Goal: Task Accomplishment & Management: Complete application form

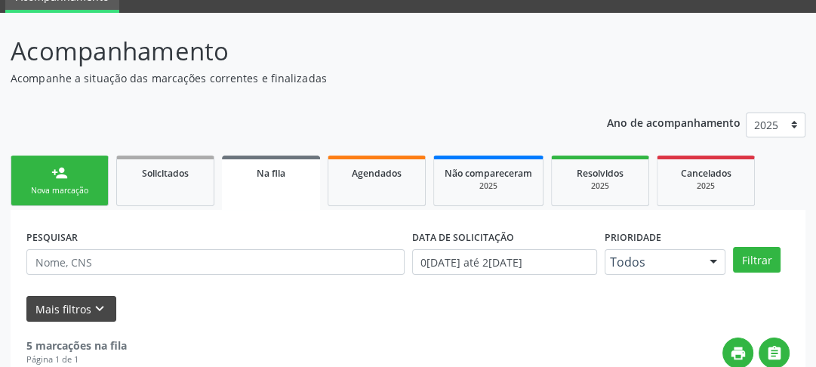
scroll to position [131, 0]
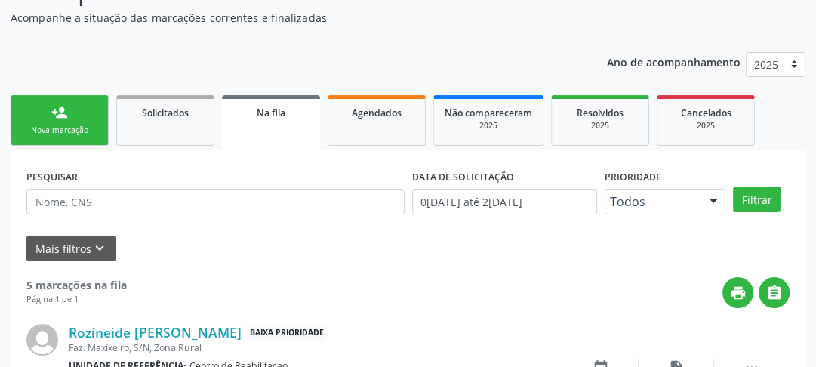
click at [73, 125] on div "Nova marcação" at bounding box center [59, 130] width 75 height 11
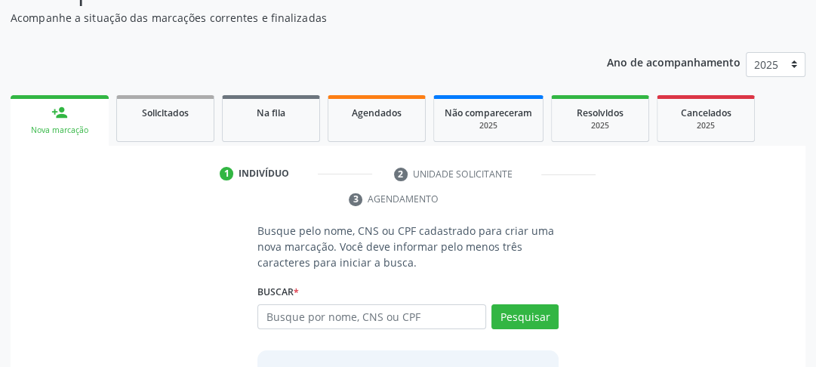
scroll to position [251, 0]
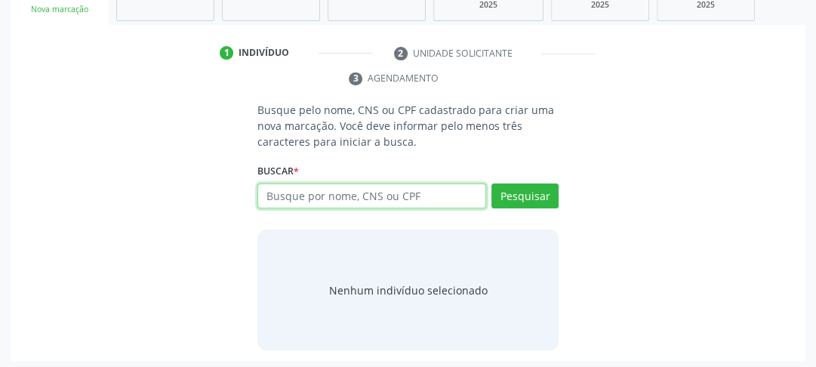
click at [380, 194] on input "text" at bounding box center [371, 196] width 229 height 26
type input "705801490970736"
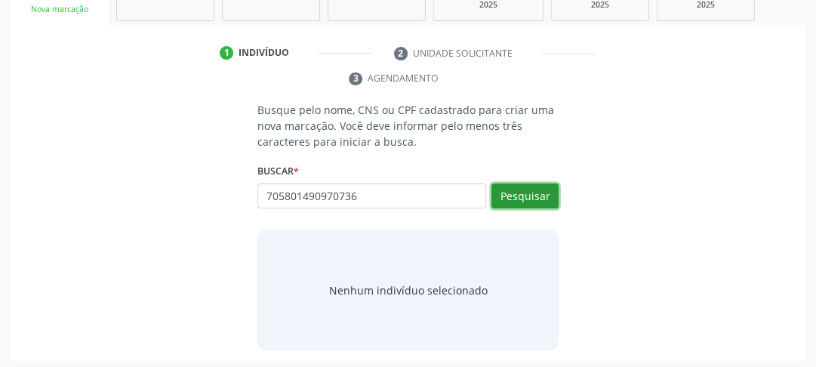
click at [554, 187] on button "Pesquisar" at bounding box center [524, 196] width 67 height 26
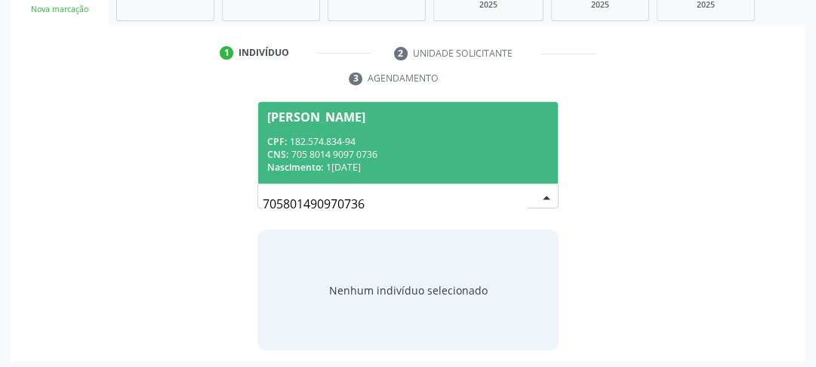
click at [331, 166] on div "Nascimento: 1[DATE]" at bounding box center [407, 167] width 281 height 13
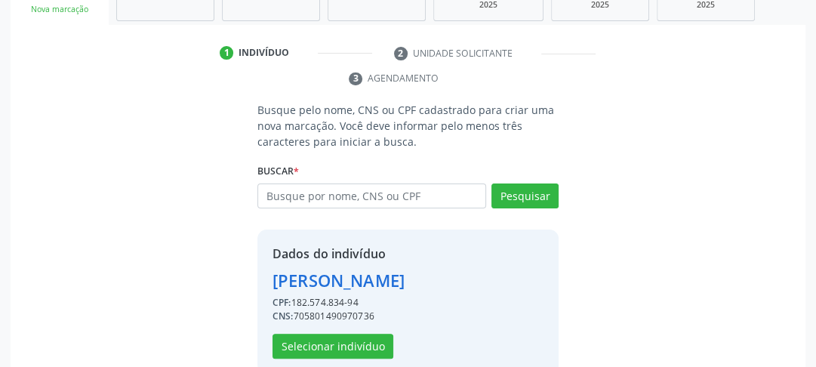
scroll to position [278, 0]
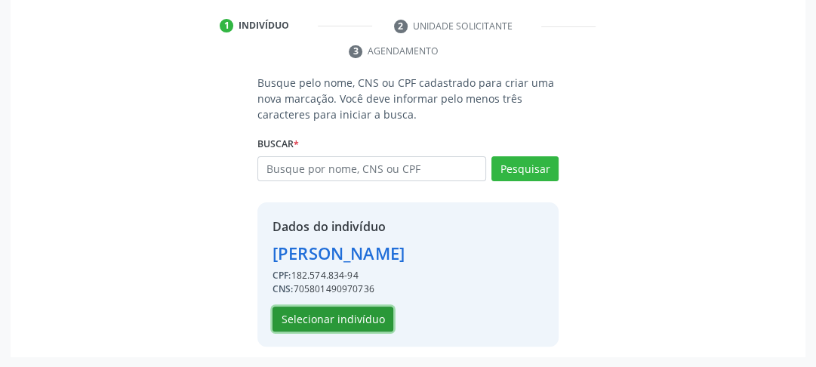
click at [332, 316] on button "Selecionar indivíduo" at bounding box center [332, 319] width 121 height 26
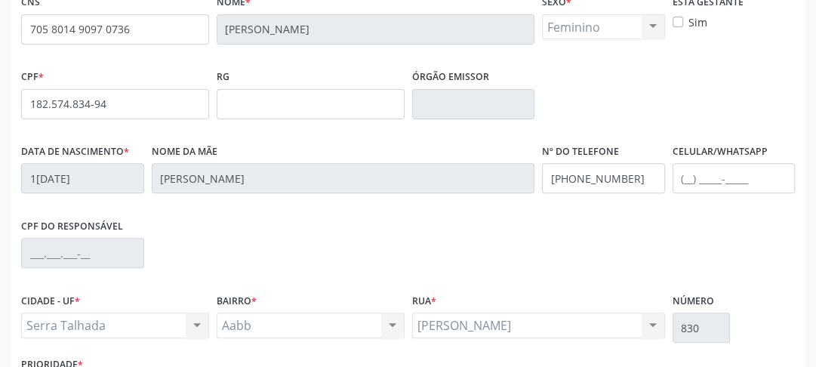
scroll to position [476, 0]
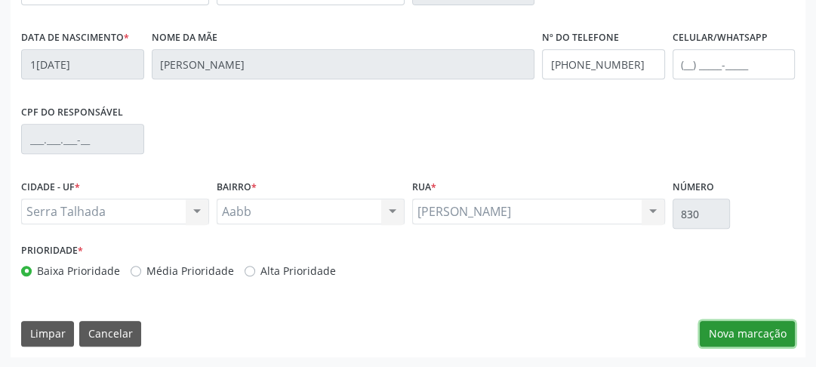
click at [749, 341] on button "Nova marcação" at bounding box center [747, 334] width 95 height 26
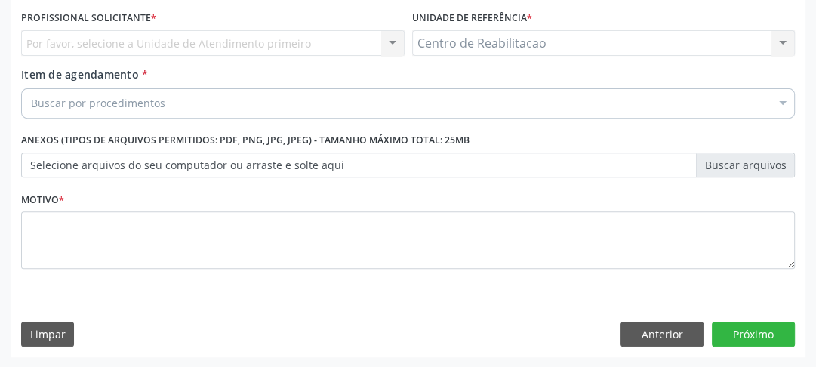
scroll to position [224, 0]
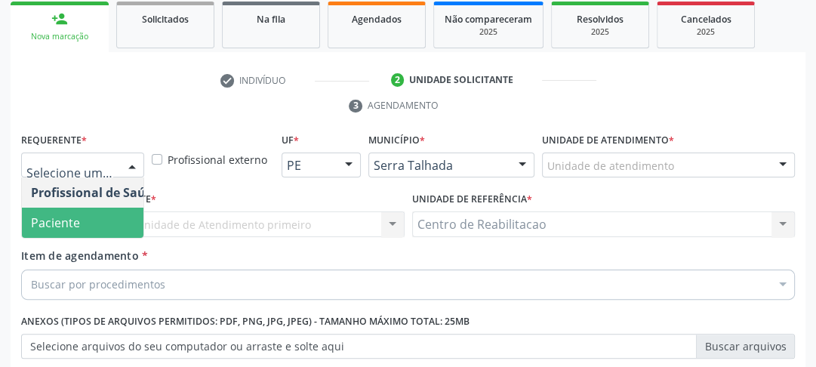
click at [86, 226] on span "Paciente" at bounding box center [95, 223] width 147 height 30
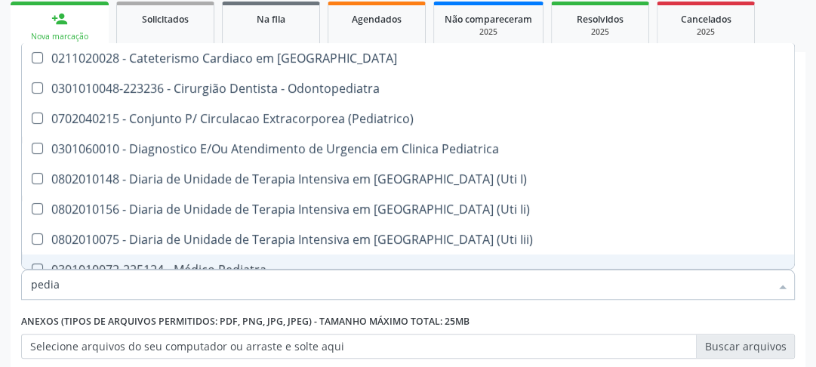
drag, startPoint x: 72, startPoint y: 285, endPoint x: 0, endPoint y: 300, distance: 73.3
click at [29, 291] on div "pedia" at bounding box center [408, 284] width 774 height 30
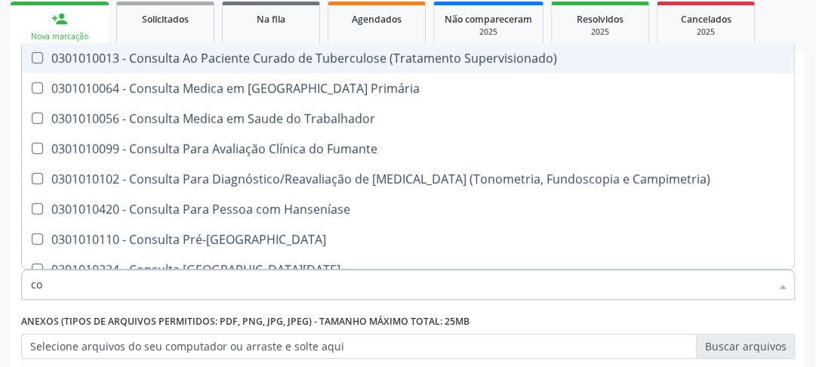
type input "c"
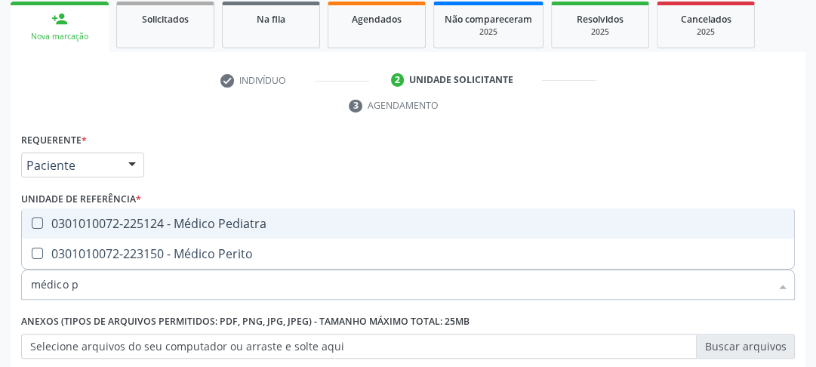
type input "médico pe"
click at [28, 218] on div at bounding box center [27, 223] width 11 height 12
checkbox Pediatra "true"
click at [620, 153] on div "Requerente * Paciente Profissional de Saúde Paciente Nenhum resultado encontrad…" at bounding box center [408, 300] width 774 height 342
checkbox Perito "true"
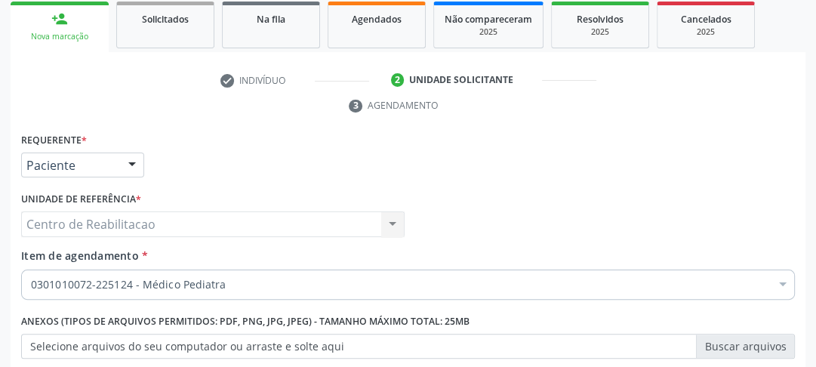
scroll to position [345, 0]
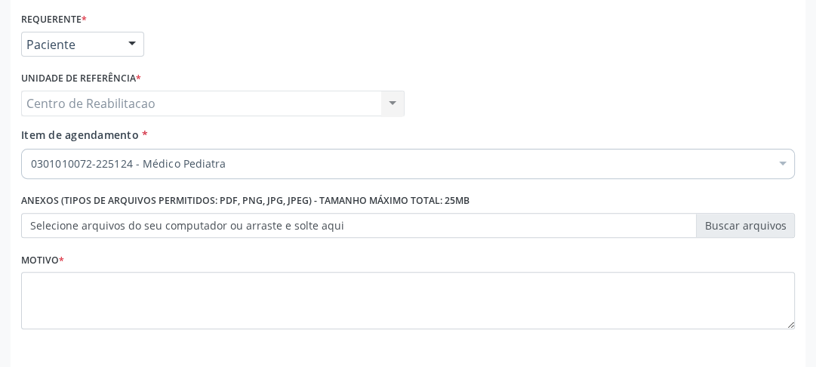
click at [72, 229] on label "Selecione arquivos do seu computador ou arraste e solte aqui" at bounding box center [408, 226] width 774 height 26
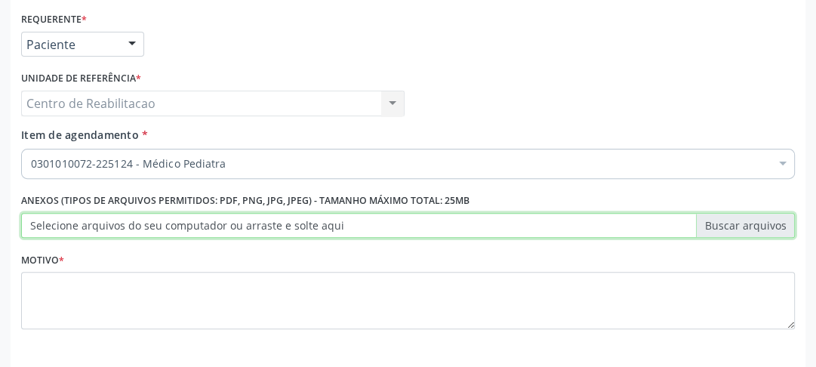
click at [72, 229] on input "Selecione arquivos do seu computador ou arraste e solte aqui" at bounding box center [408, 226] width 774 height 26
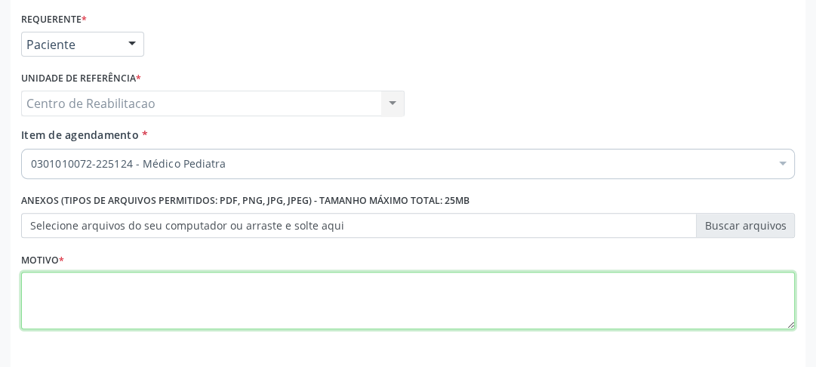
click at [346, 317] on textarea at bounding box center [408, 300] width 774 height 57
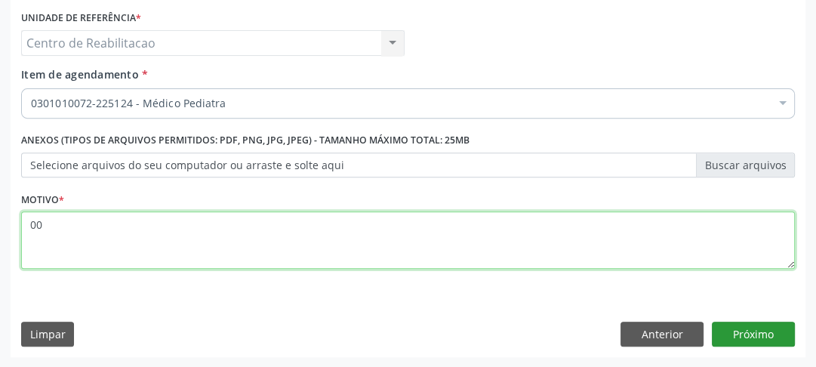
type textarea "00"
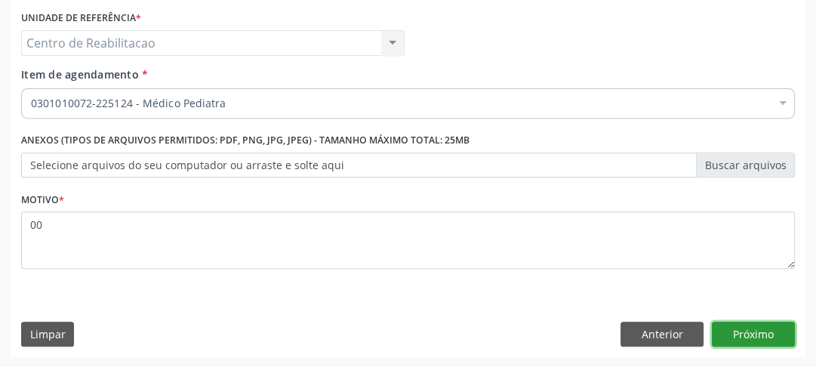
click at [760, 332] on button "Próximo" at bounding box center [753, 334] width 83 height 26
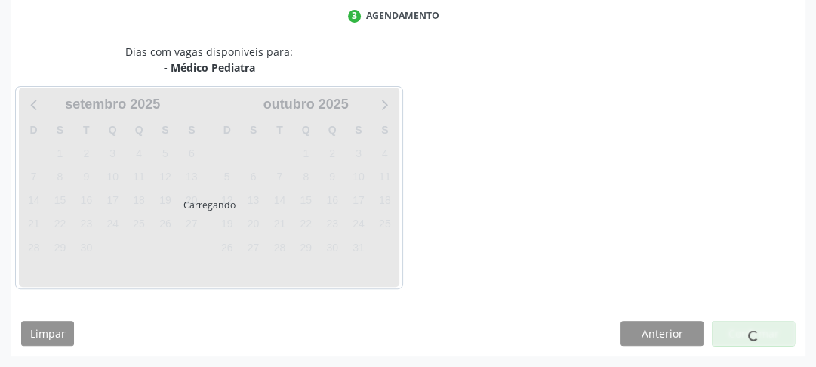
scroll to position [313, 0]
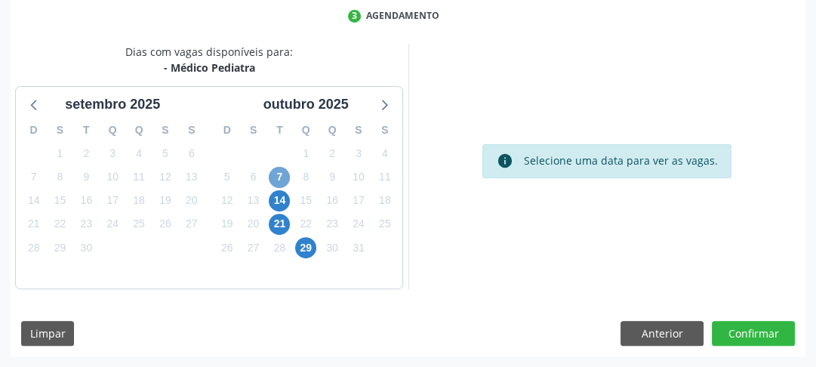
click at [284, 180] on span "7" at bounding box center [279, 177] width 21 height 21
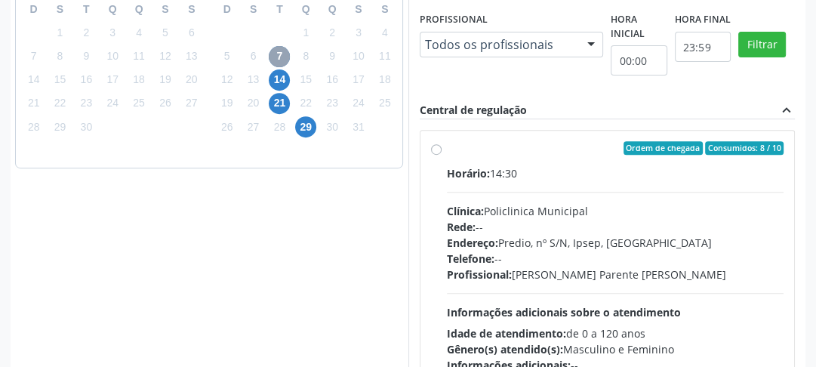
scroll to position [494, 0]
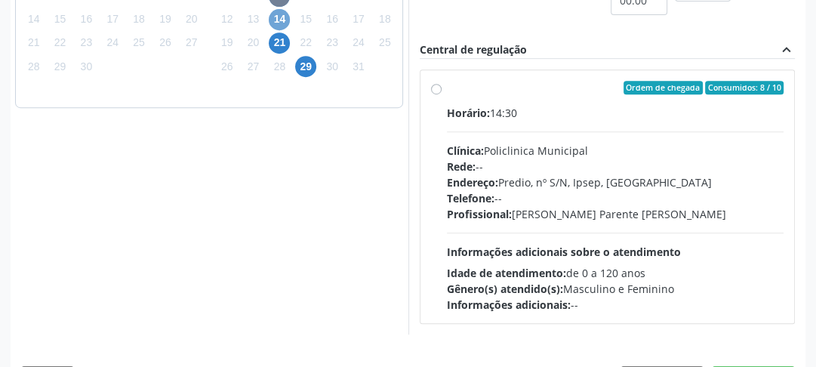
click at [273, 15] on span "14" at bounding box center [279, 19] width 21 height 21
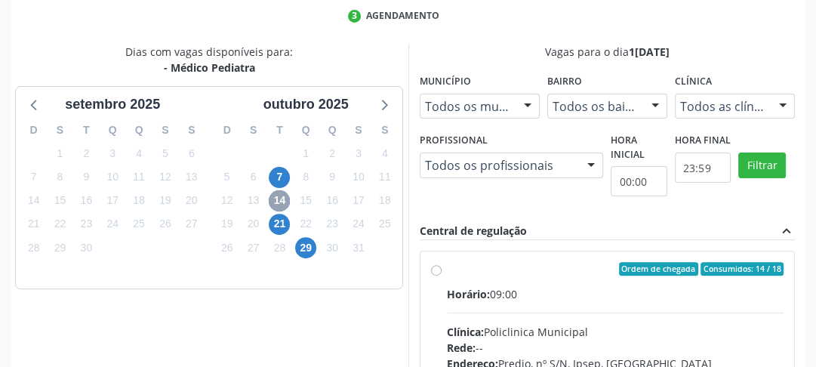
scroll to position [253, 0]
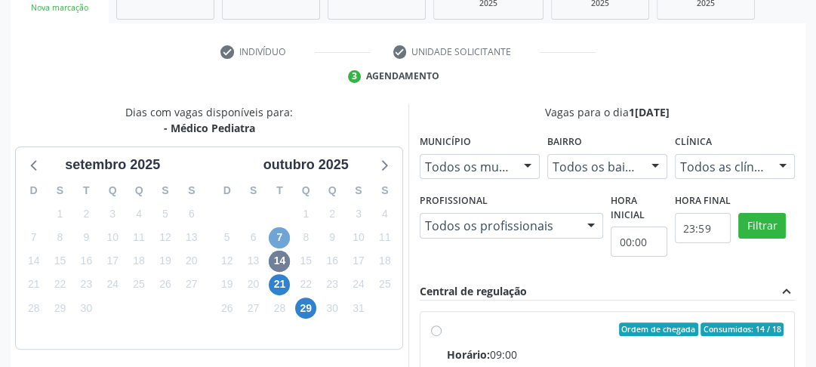
click at [279, 240] on span "7" at bounding box center [279, 237] width 21 height 21
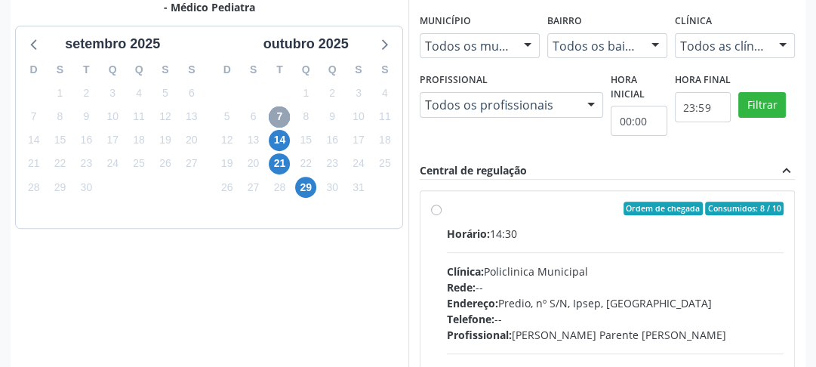
scroll to position [434, 0]
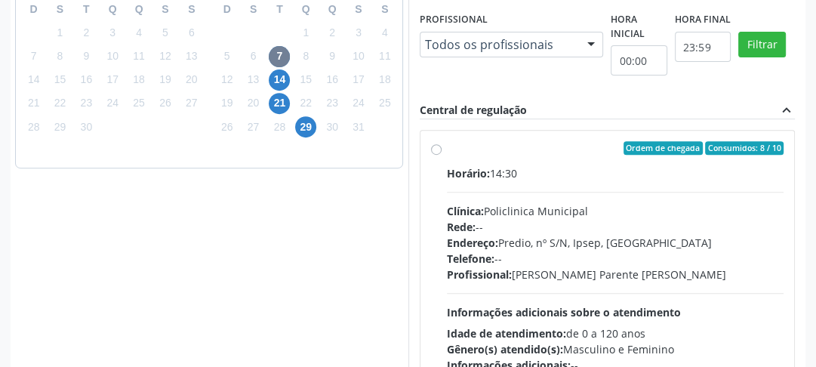
click at [447, 153] on label "Ordem de chegada Consumidos: 8 / 10 Horário: 14:30 Clínica: Policlinica Municip…" at bounding box center [615, 257] width 337 height 232
click at [436, 153] on input "Ordem de chegada Consumidos: 8 / 10 Horário: 14:30 Clínica: Policlinica Municip…" at bounding box center [436, 148] width 11 height 14
radio input "true"
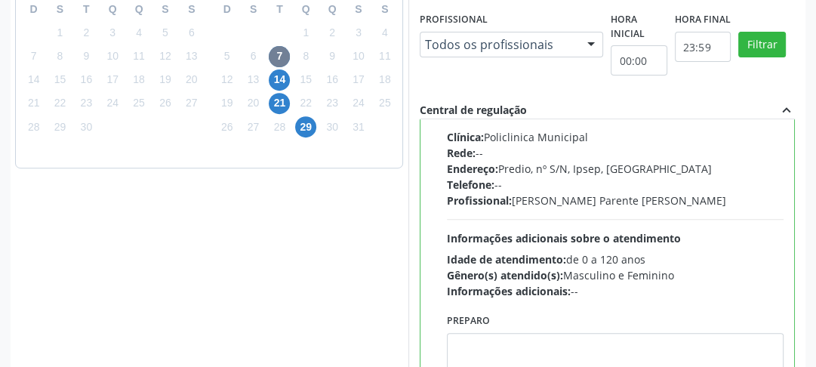
scroll to position [566, 0]
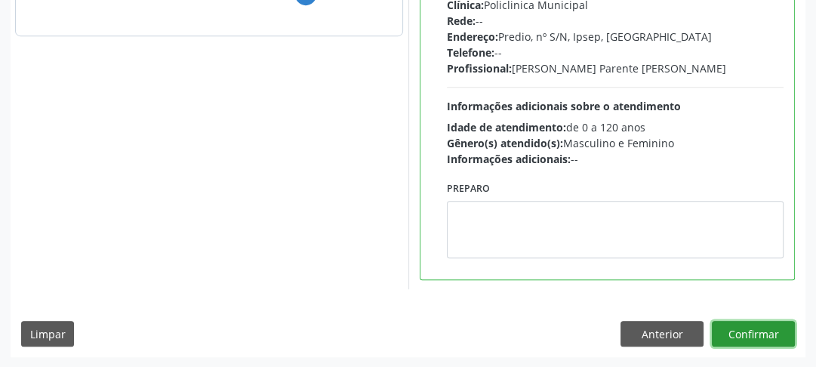
click at [757, 336] on button "Confirmar" at bounding box center [753, 334] width 83 height 26
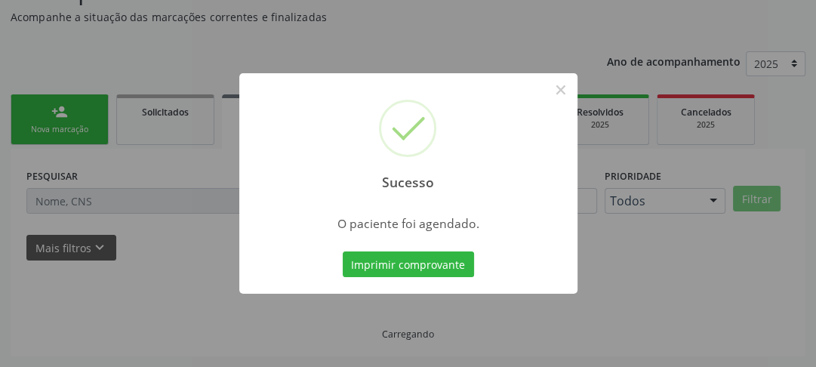
scroll to position [131, 0]
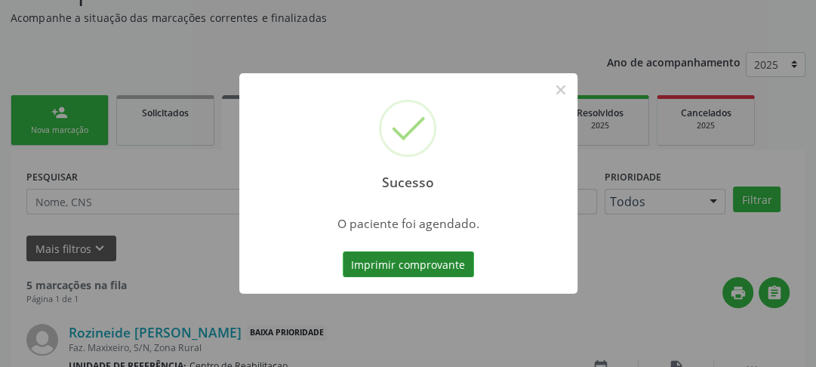
click at [389, 265] on button "Imprimir comprovante" at bounding box center [408, 264] width 131 height 26
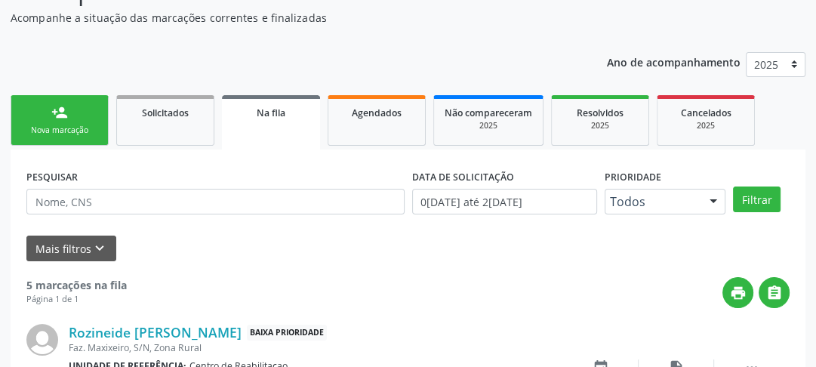
click at [86, 136] on link "person_add Nova marcação" at bounding box center [60, 120] width 98 height 51
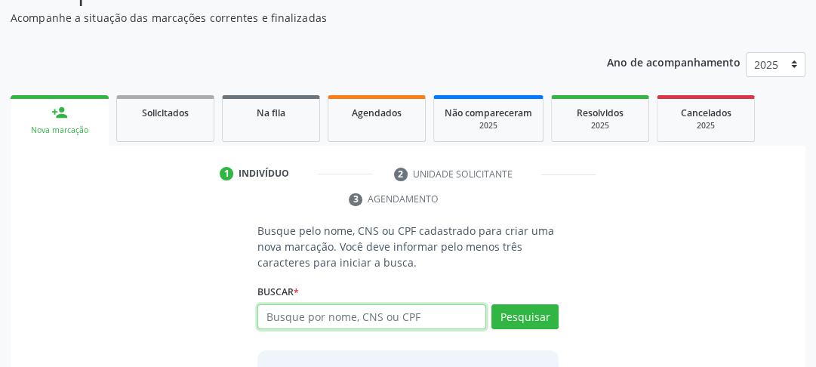
click at [336, 305] on input "text" at bounding box center [371, 317] width 229 height 26
type input "708205602308847"
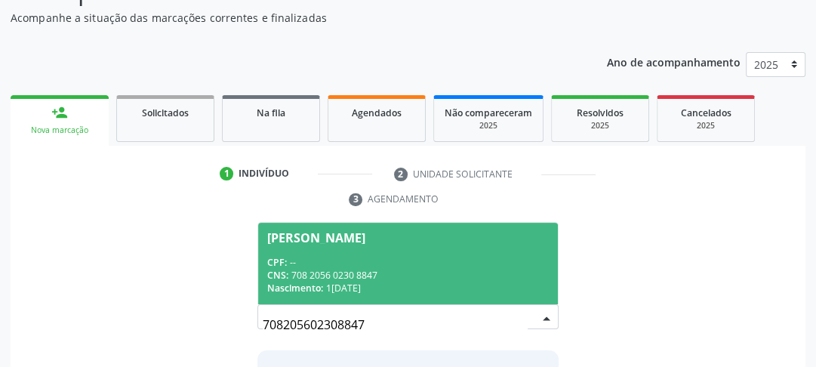
click at [335, 284] on div "Nascimento: 1[DATE]" at bounding box center [407, 287] width 281 height 13
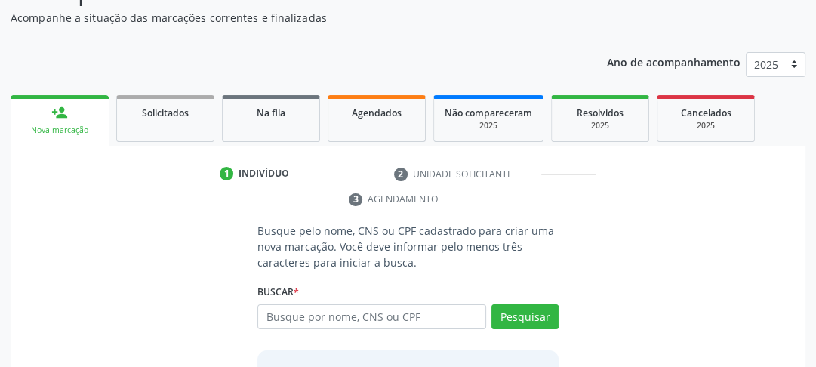
scroll to position [303, 0]
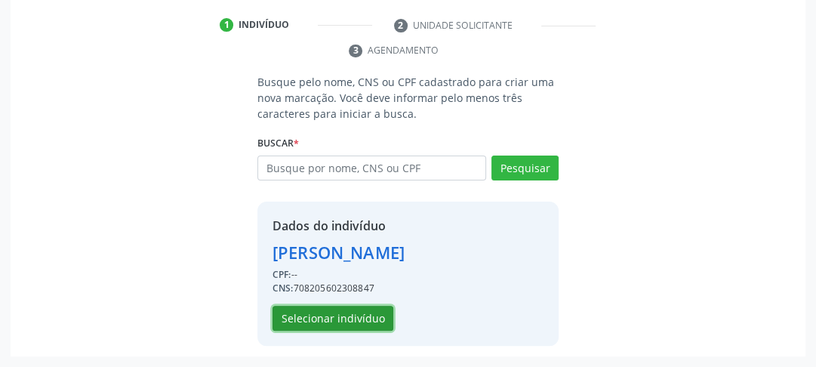
click at [349, 307] on button "Selecionar indivíduo" at bounding box center [332, 319] width 121 height 26
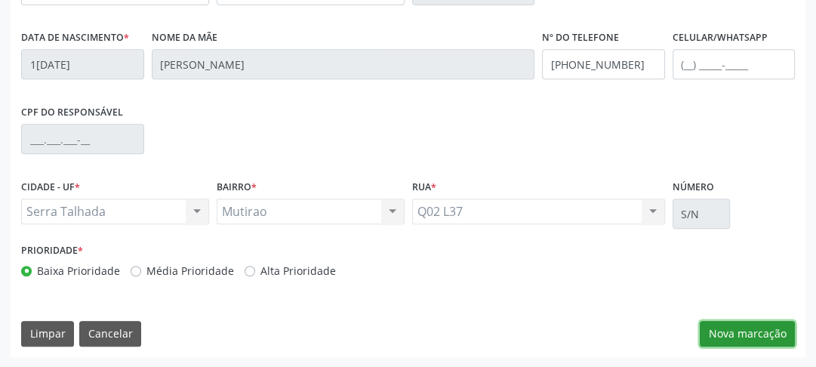
click at [770, 332] on button "Nova marcação" at bounding box center [747, 334] width 95 height 26
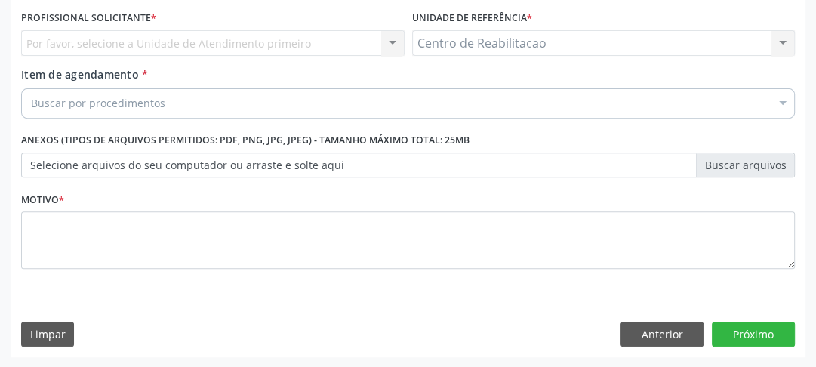
scroll to position [224, 0]
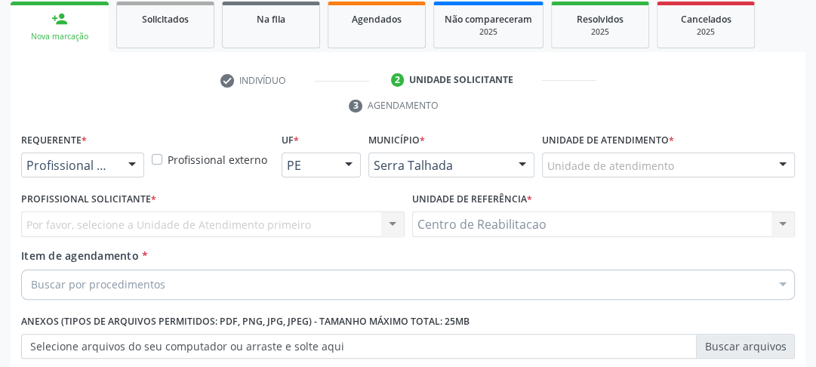
click at [77, 172] on div "Profissional de Saúde" at bounding box center [82, 165] width 123 height 26
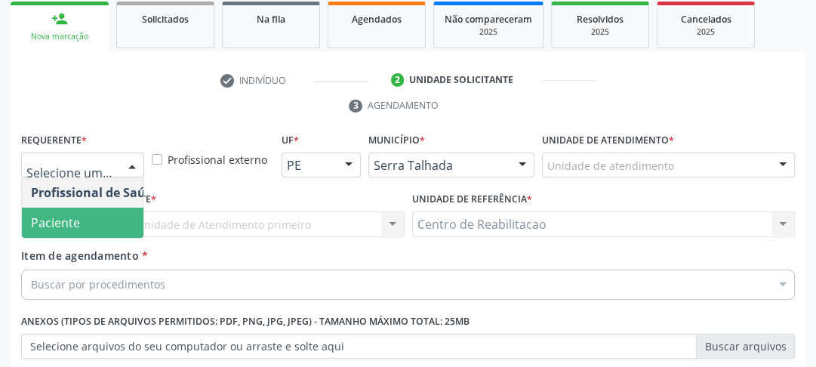
click at [63, 220] on span "Paciente" at bounding box center [55, 222] width 49 height 17
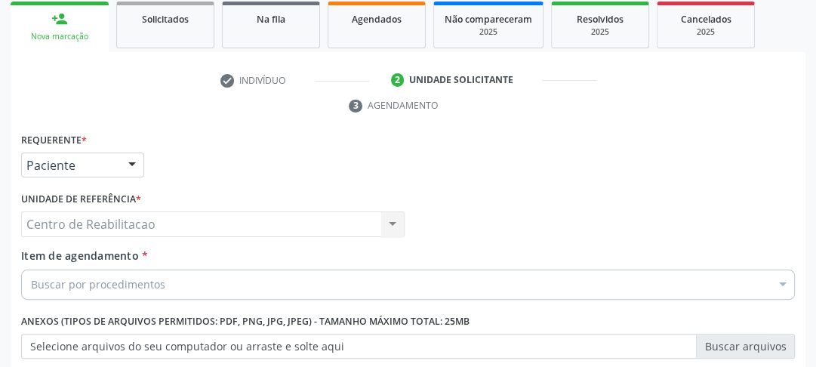
scroll to position [405, 0]
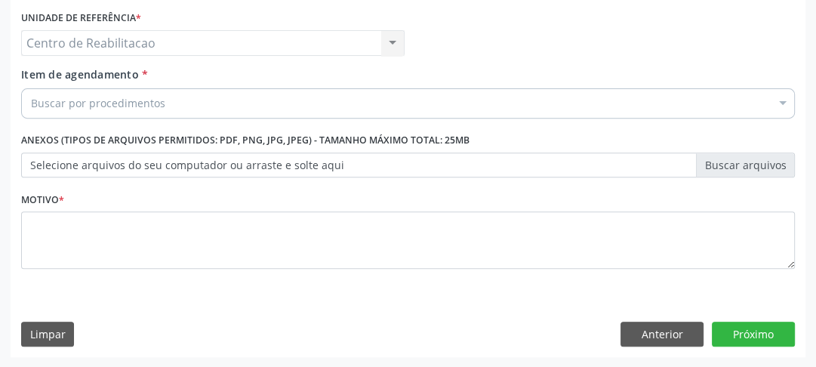
click at [101, 198] on div "Motivo *" at bounding box center [408, 228] width 774 height 80
click at [94, 78] on span "Item de agendamento" at bounding box center [80, 74] width 118 height 14
click at [31, 88] on input "Item de agendamento *" at bounding box center [31, 103] width 0 height 30
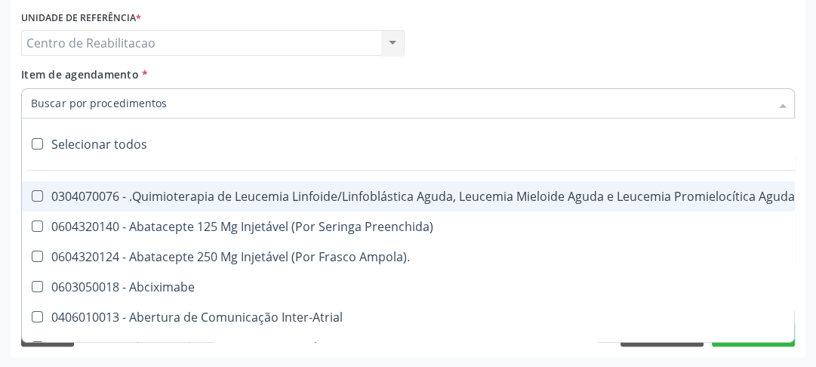
click at [94, 97] on input "Item de agendamento *" at bounding box center [400, 103] width 739 height 30
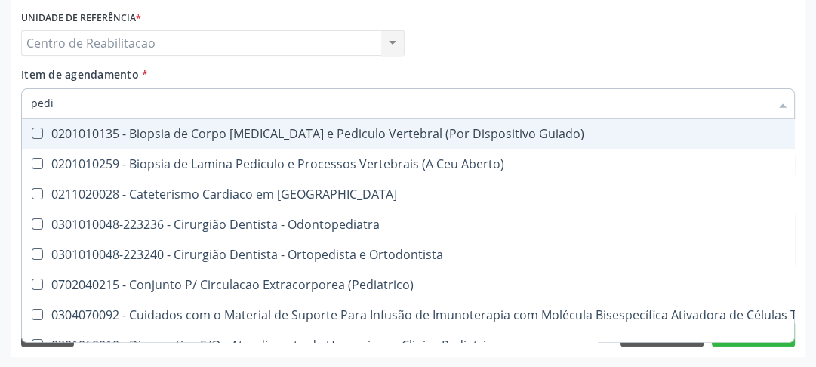
drag, startPoint x: 94, startPoint y: 100, endPoint x: 0, endPoint y: 92, distance: 93.9
click at [0, 92] on div "Acompanhamento Acompanhe a situação das marcações correntes e finalizadas Relat…" at bounding box center [408, 23] width 816 height 690
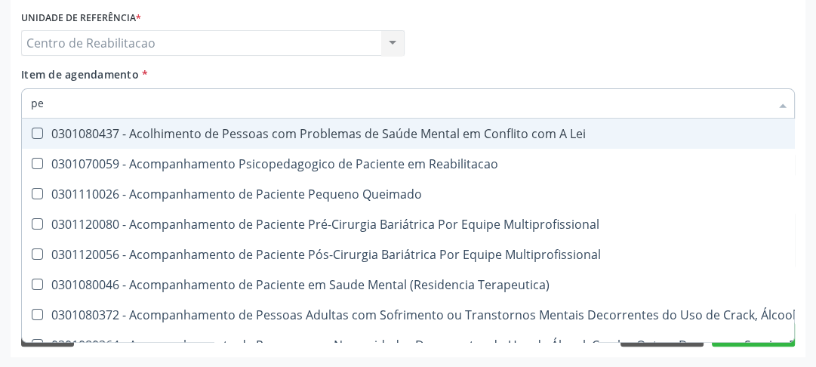
type input "p"
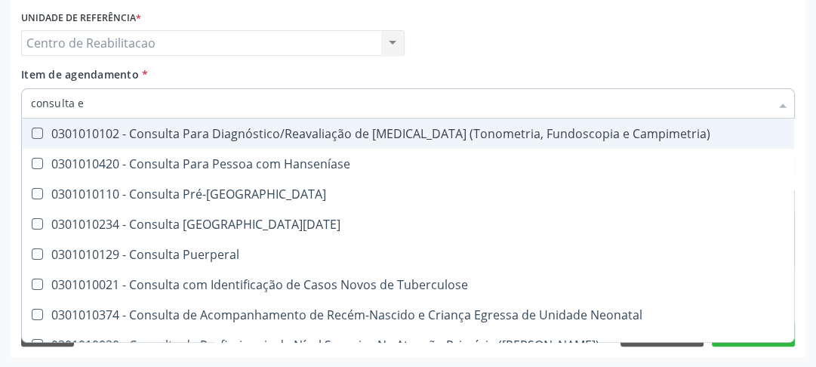
scroll to position [0, 0]
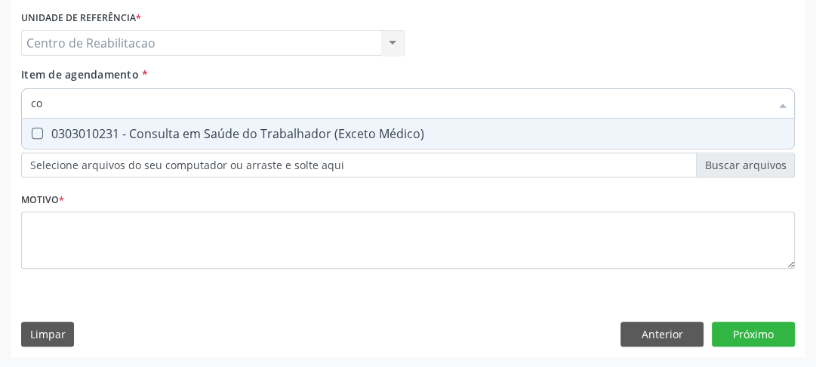
type input "c"
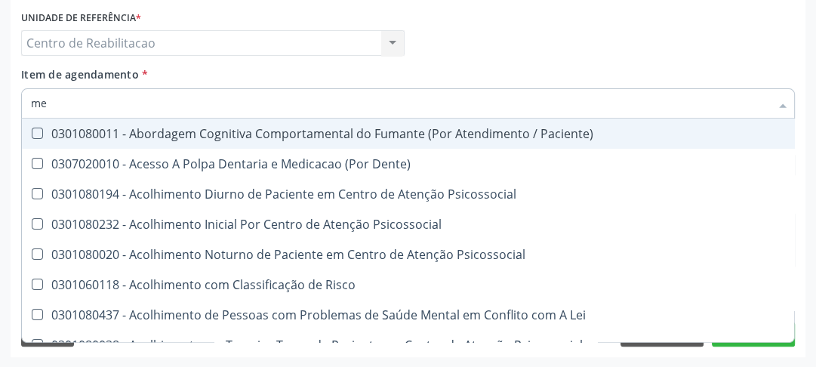
type input "m"
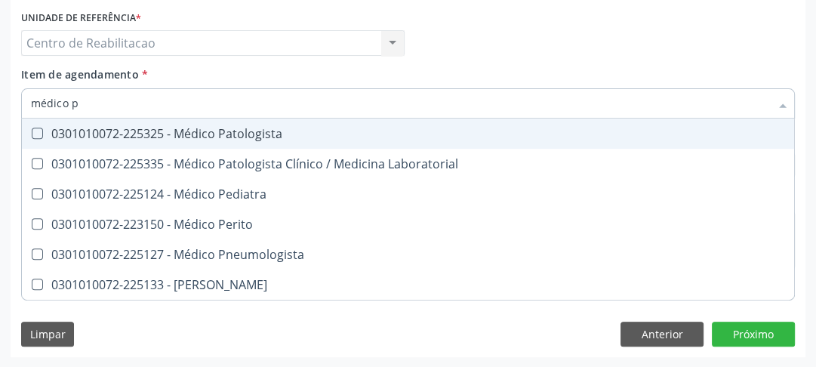
type input "médico pe"
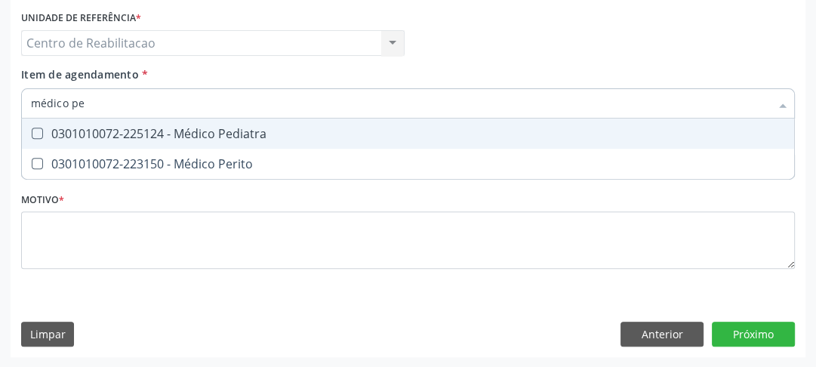
click at [39, 135] on Pediatra at bounding box center [37, 133] width 11 height 11
click at [32, 135] on Pediatra "checkbox" at bounding box center [27, 133] width 10 height 10
checkbox Pediatra "true"
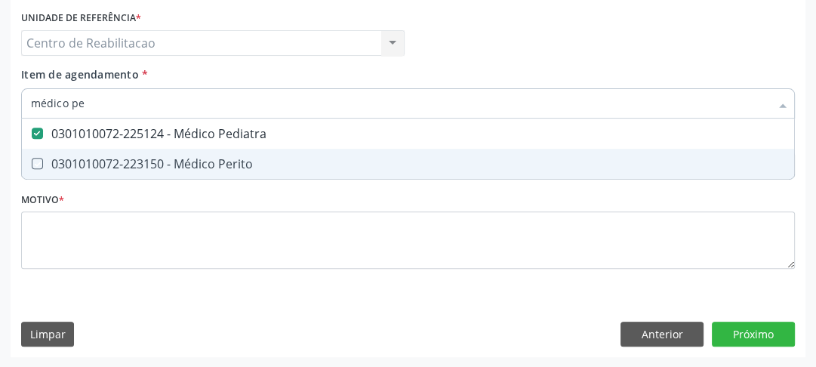
click at [552, 298] on div "Requerente * Paciente Profissional de Saúde Paciente Nenhum resultado encontrad…" at bounding box center [408, 153] width 795 height 410
checkbox Perito "true"
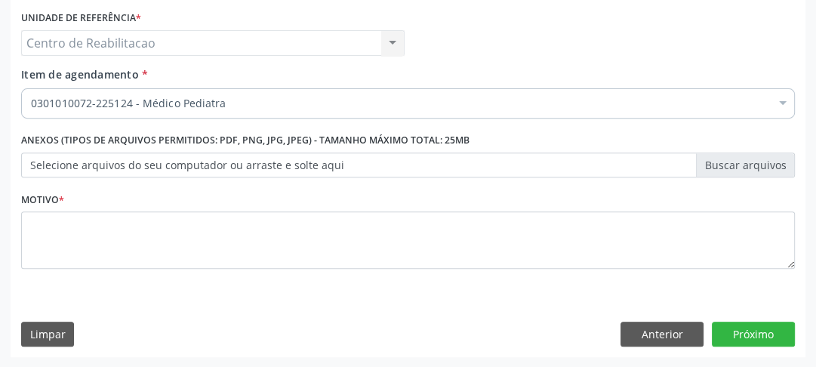
click at [521, 266] on div "Requerente * Paciente Profissional de Saúde Paciente Nenhum resultado encontrad…" at bounding box center [408, 119] width 774 height 342
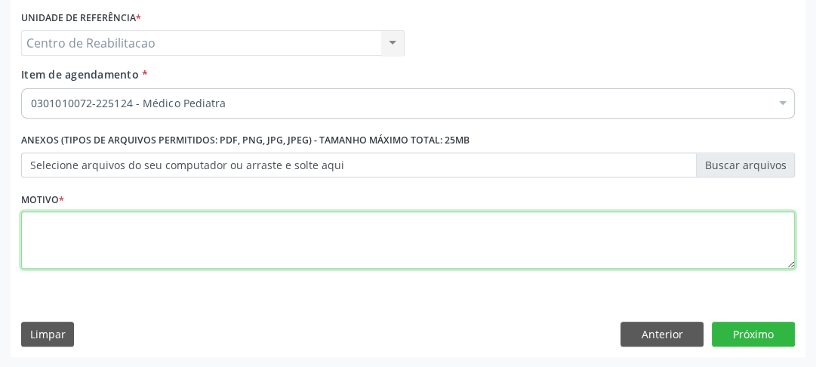
click at [507, 251] on textarea at bounding box center [408, 239] width 774 height 57
type textarea "00"
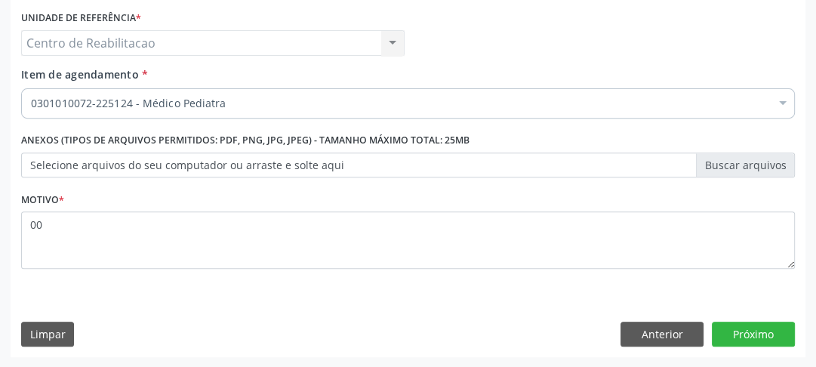
click at [792, 349] on div "Requerente * Paciente Profissional de Saúde Paciente Nenhum resultado encontrad…" at bounding box center [408, 153] width 795 height 410
click at [788, 334] on button "Próximo" at bounding box center [753, 334] width 83 height 26
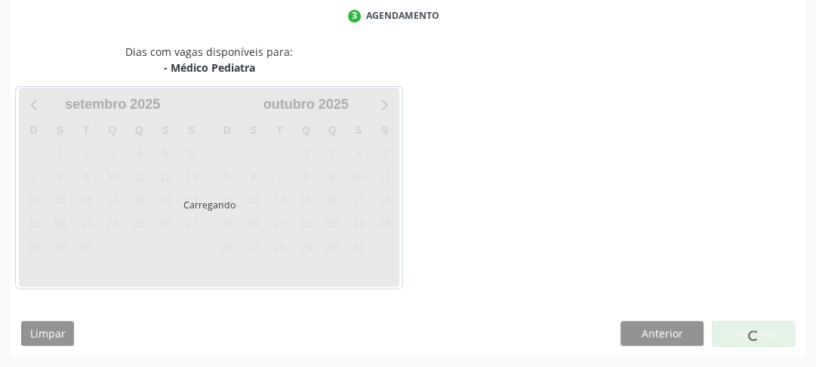
scroll to position [313, 0]
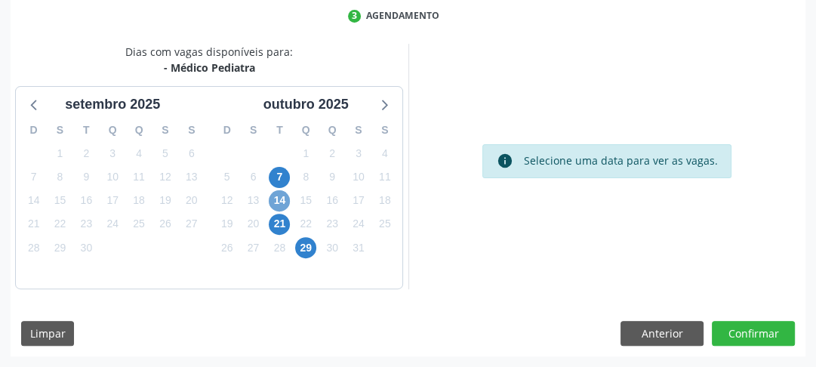
click at [281, 195] on span "14" at bounding box center [279, 200] width 21 height 21
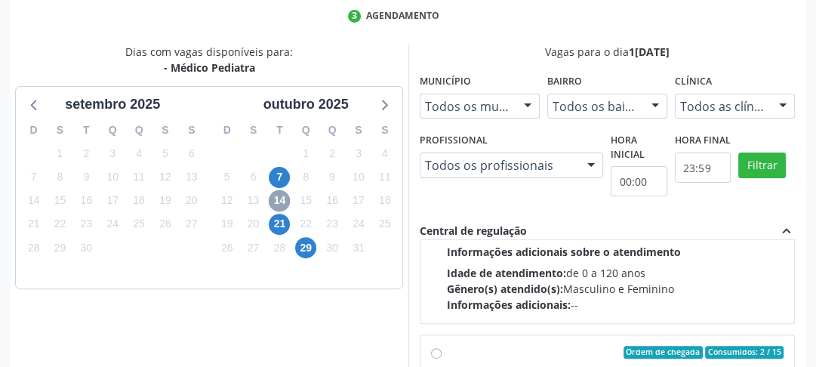
scroll to position [0, 0]
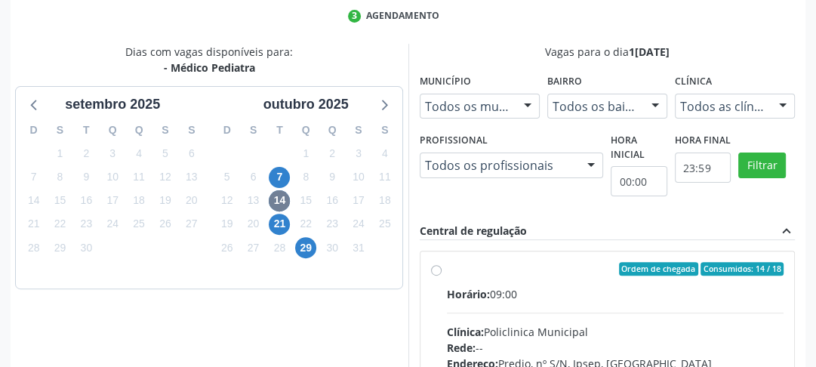
click at [436, 274] on input "Ordem de chegada Consumidos: 14 / 18 Horário: 09:00 Clínica: Policlinica Munici…" at bounding box center [436, 269] width 11 height 14
radio input "true"
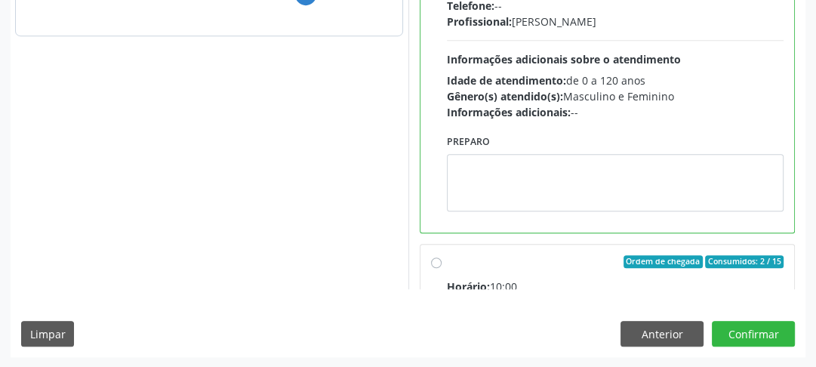
scroll to position [181, 0]
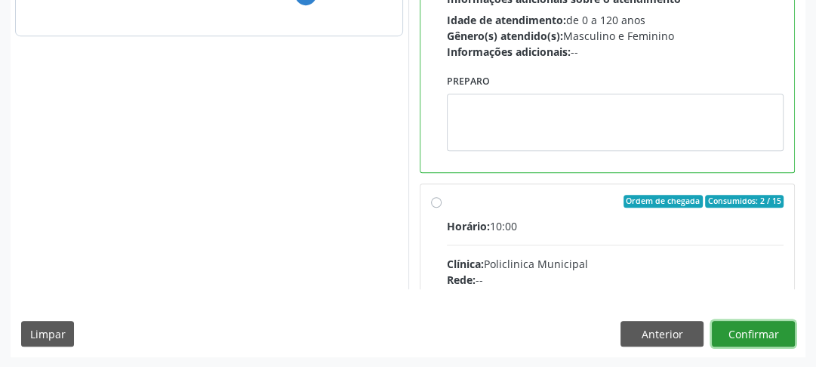
click at [766, 337] on button "Confirmar" at bounding box center [753, 334] width 83 height 26
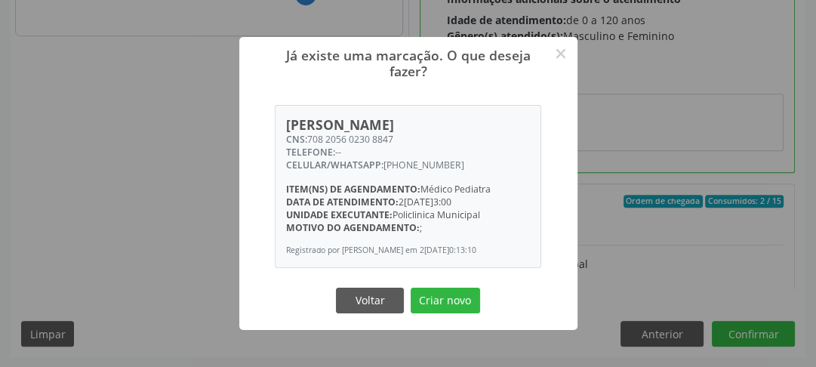
click at [481, 308] on div "Voltar Criar novo" at bounding box center [408, 301] width 151 height 32
click at [459, 311] on button "Criar novo" at bounding box center [445, 301] width 69 height 26
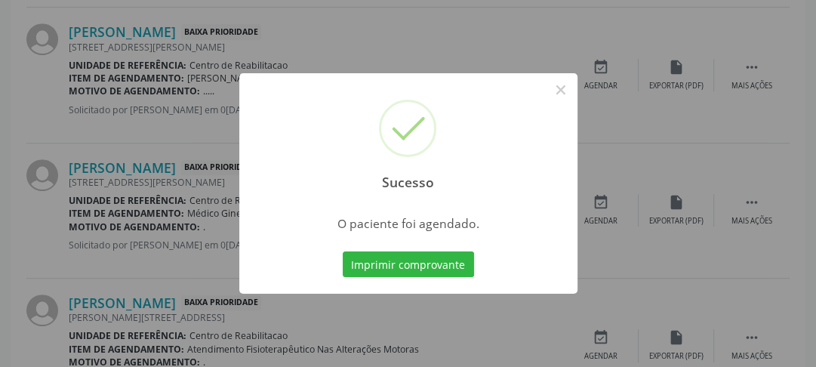
scroll to position [131, 0]
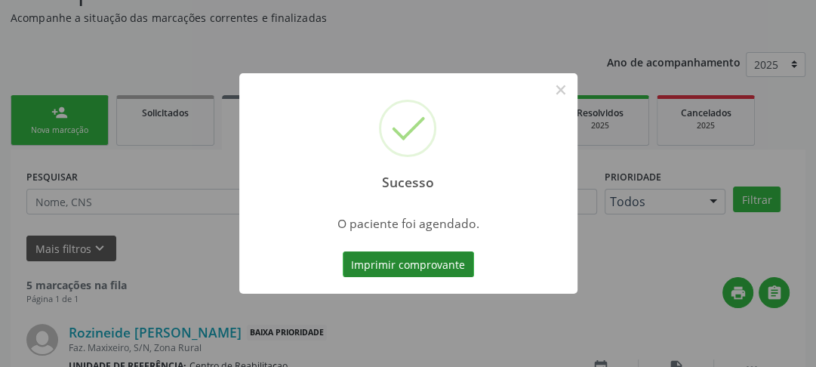
click at [430, 269] on button "Imprimir comprovante" at bounding box center [408, 264] width 131 height 26
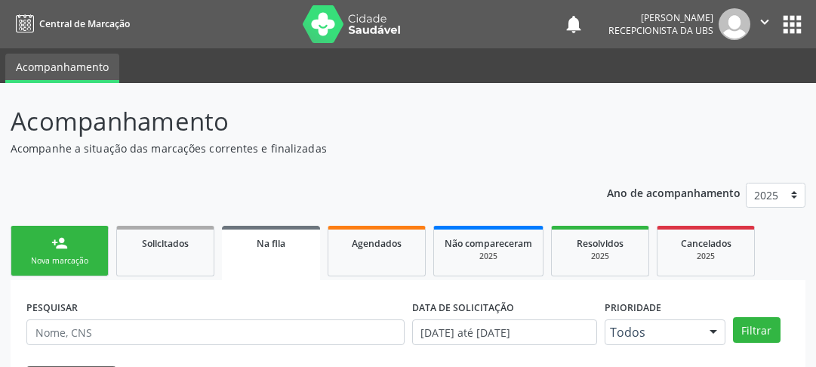
scroll to position [131, 0]
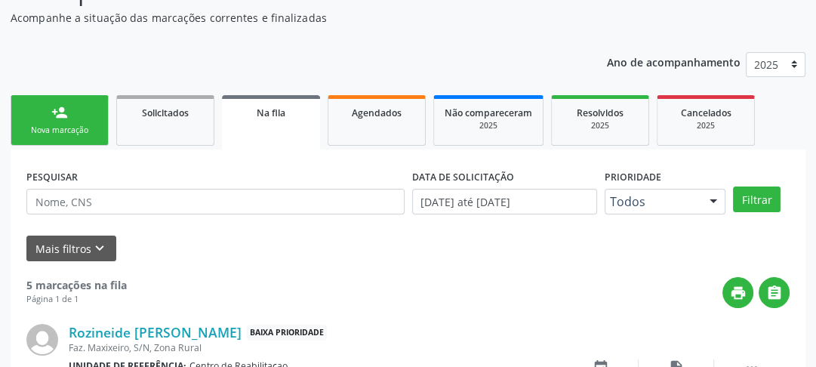
click at [82, 128] on div "Nova marcação" at bounding box center [59, 130] width 75 height 11
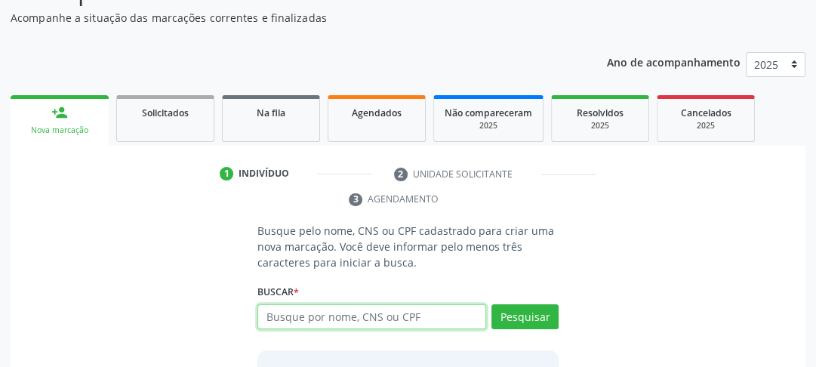
click at [417, 314] on input "text" at bounding box center [371, 317] width 229 height 26
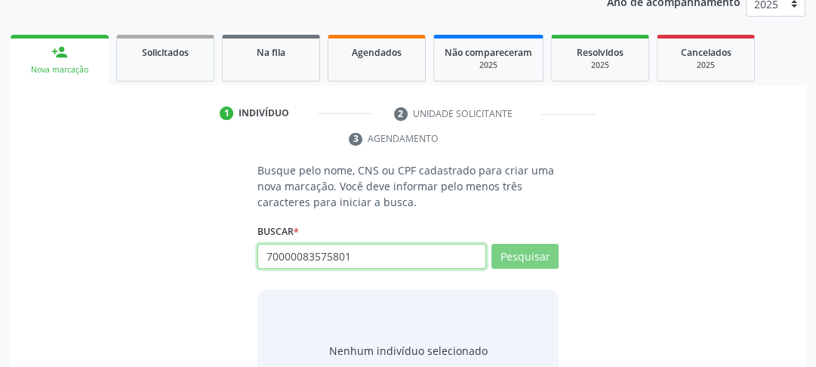
drag, startPoint x: 363, startPoint y: 266, endPoint x: 272, endPoint y: 260, distance: 90.8
click at [291, 262] on input "70000083575801" at bounding box center [371, 257] width 229 height 26
type input "7"
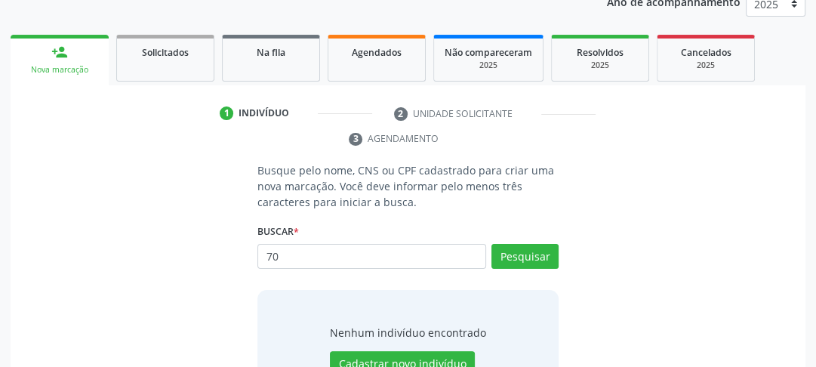
type input "7"
click at [536, 245] on button "Pesquisar" at bounding box center [524, 257] width 67 height 26
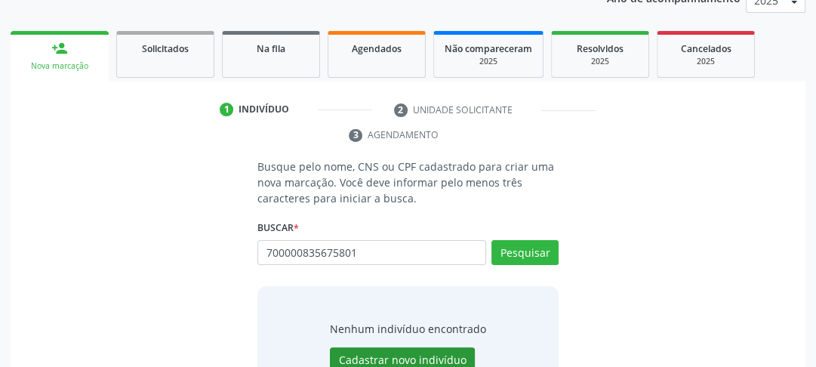
scroll to position [134, 0]
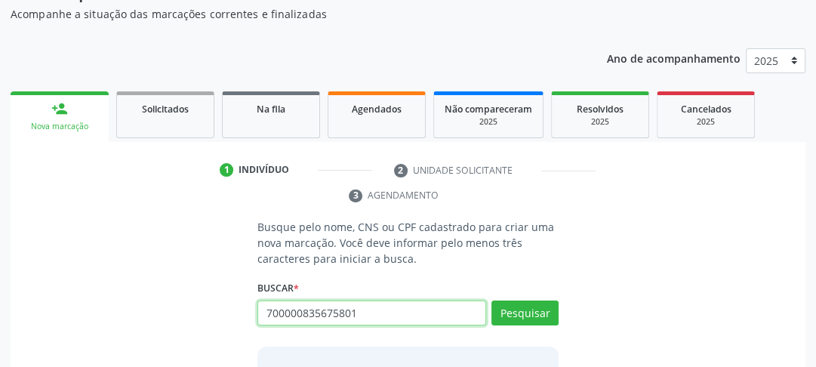
drag, startPoint x: 274, startPoint y: 315, endPoint x: 155, endPoint y: 325, distance: 119.0
click at [155, 325] on div "Busque pelo nome, CNS ou CPF cadastrado para criar uma nova marcação. Você deve…" at bounding box center [408, 343] width 774 height 248
type input "romero queir"
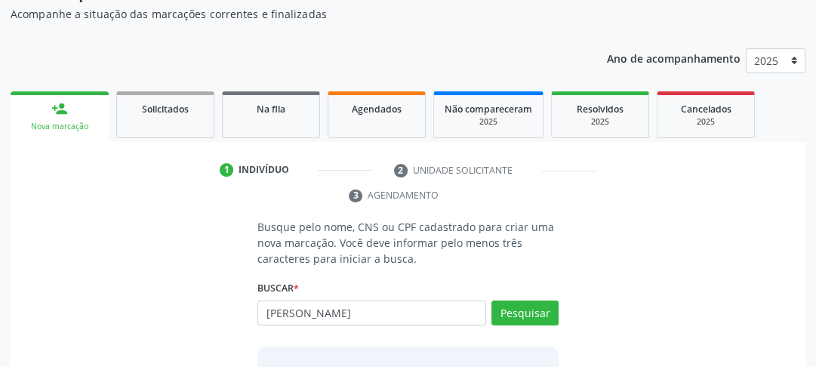
click at [524, 298] on div "Buscar * 700000835675801 Busque por nome, CNS ou CPF Nenhum resultado encontrad…" at bounding box center [407, 306] width 301 height 59
click at [524, 303] on button "Pesquisar" at bounding box center [524, 313] width 67 height 26
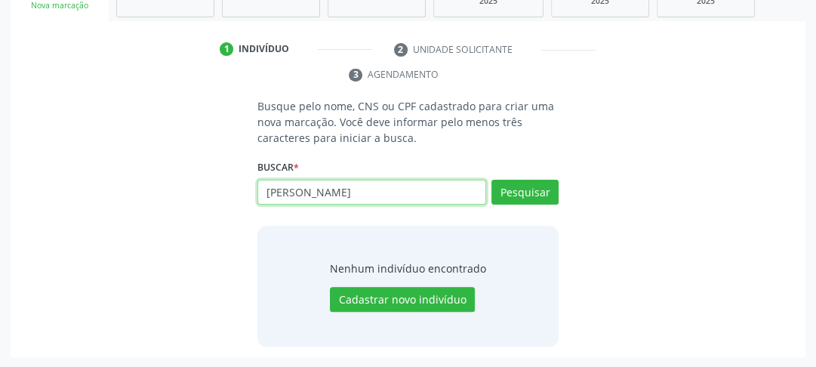
click at [343, 202] on input "romero queir" at bounding box center [371, 193] width 229 height 26
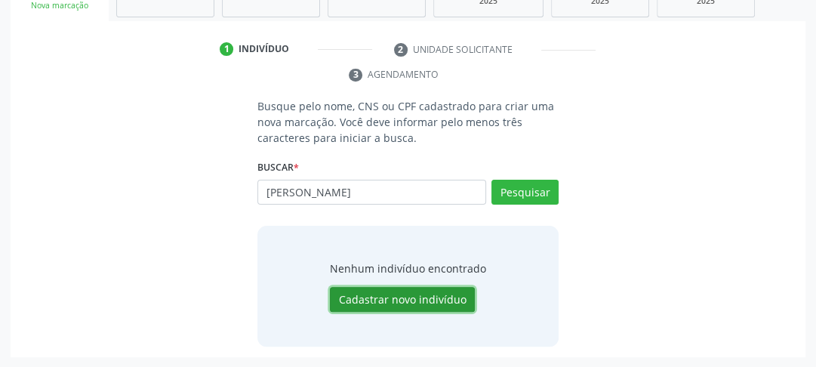
click at [380, 288] on button "Cadastrar novo indivíduo" at bounding box center [402, 300] width 145 height 26
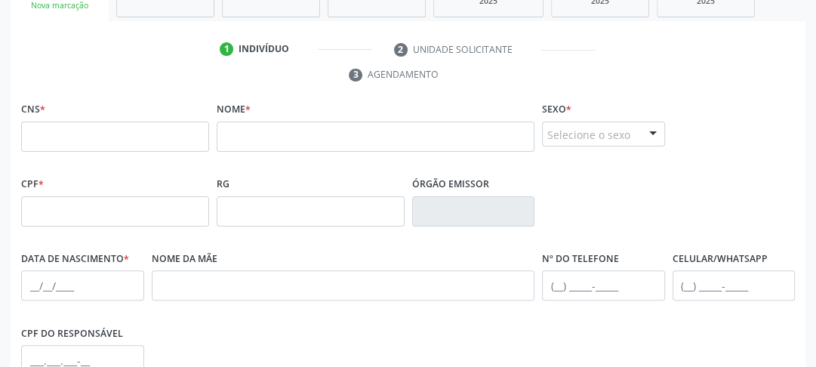
drag, startPoint x: 97, startPoint y: 112, endPoint x: 84, endPoint y: 121, distance: 15.7
click at [94, 112] on div "CNS *" at bounding box center [115, 125] width 188 height 54
click at [82, 129] on input "text" at bounding box center [115, 137] width 188 height 30
type input "700 0008 3567 5801"
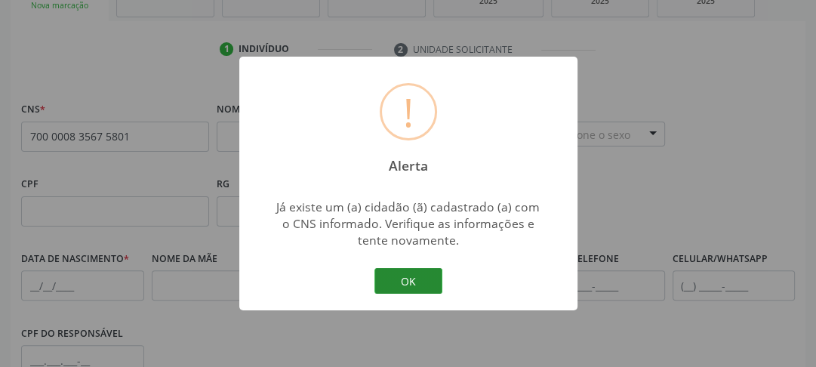
click at [398, 285] on button "OK" at bounding box center [408, 281] width 68 height 26
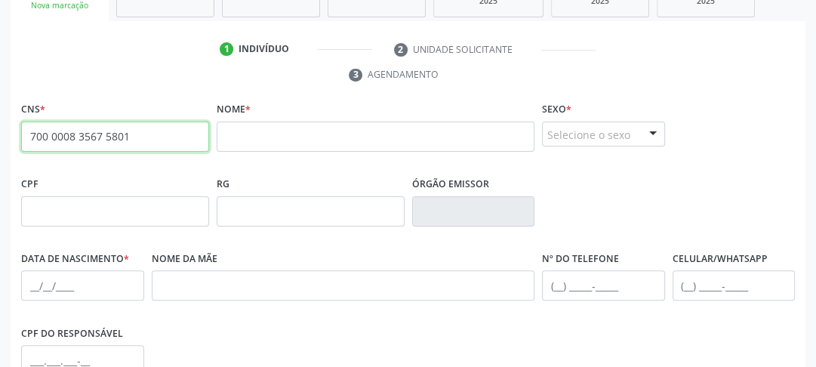
drag, startPoint x: 133, startPoint y: 140, endPoint x: 2, endPoint y: 146, distance: 130.7
click at [2, 146] on div "Acompanhamento Acompanhe a situação das marcações correntes e finalizadas Relat…" at bounding box center [408, 208] width 816 height 761
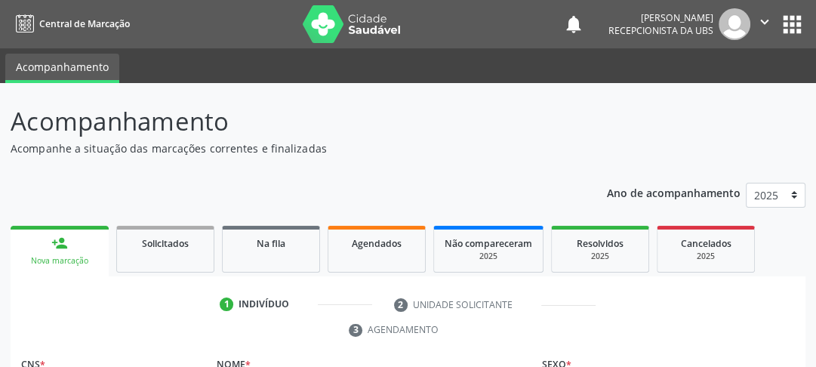
click at [64, 251] on link "person_add Nova marcação" at bounding box center [60, 251] width 98 height 51
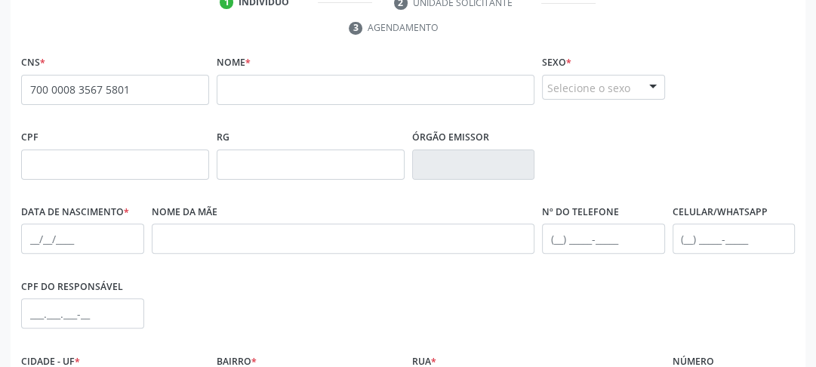
scroll to position [362, 0]
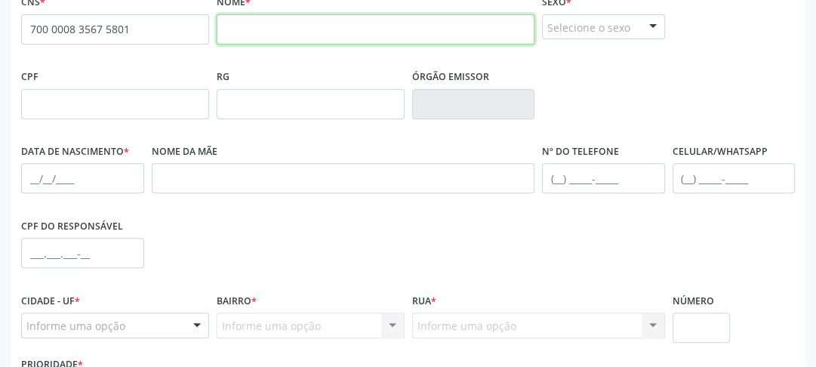
click at [257, 37] on input "text" at bounding box center [376, 29] width 318 height 30
type input "r"
drag, startPoint x: 275, startPoint y: 39, endPoint x: 199, endPoint y: 32, distance: 76.5
click at [217, 36] on input "r" at bounding box center [376, 29] width 318 height 30
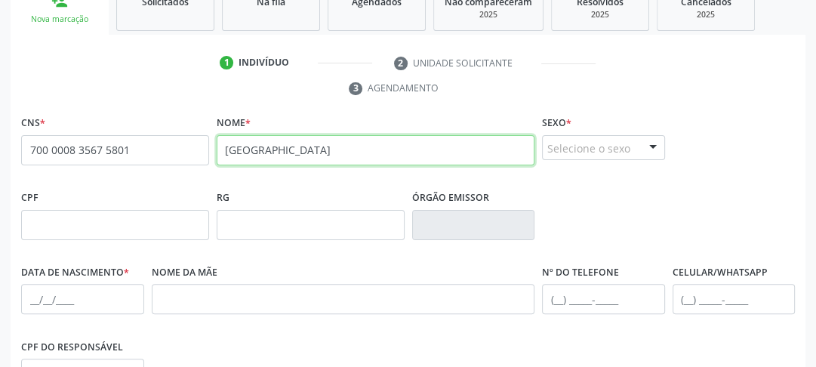
scroll to position [181, 0]
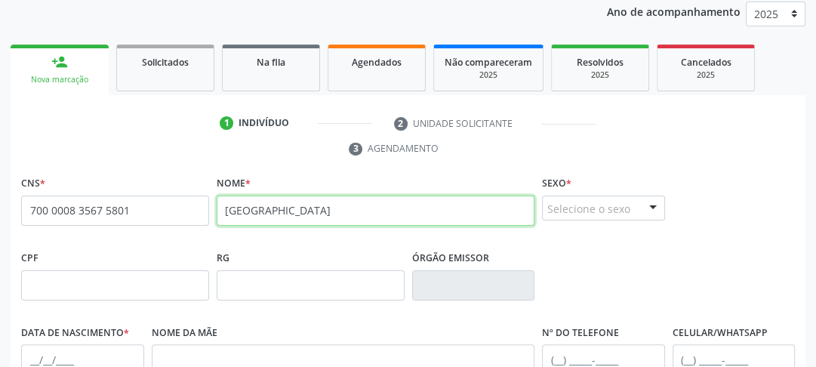
type input "rome"
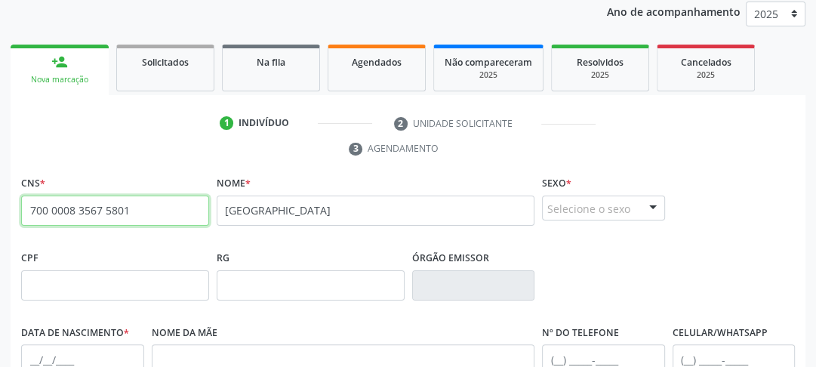
click at [169, 213] on input "700 0008 3567 5801" at bounding box center [115, 210] width 188 height 30
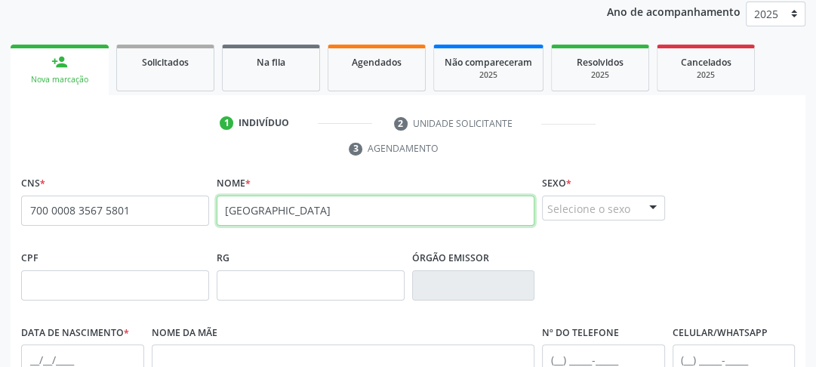
click at [303, 204] on input "rome" at bounding box center [376, 210] width 318 height 30
drag, startPoint x: 255, startPoint y: 213, endPoint x: 157, endPoint y: 208, distance: 98.2
click at [184, 218] on div "CNS * 700 0008 3567 5801 Nome * rome Sexo * Selecione o sexo Masculino Feminino…" at bounding box center [407, 209] width 781 height 75
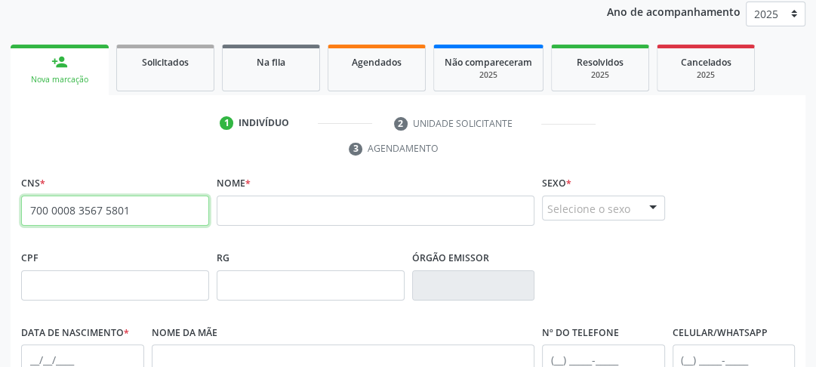
click at [154, 203] on input "700 0008 3567 5801" at bounding box center [115, 210] width 188 height 30
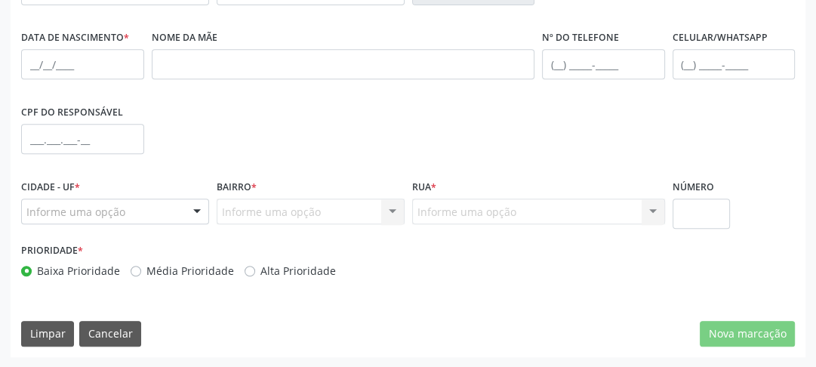
scroll to position [235, 0]
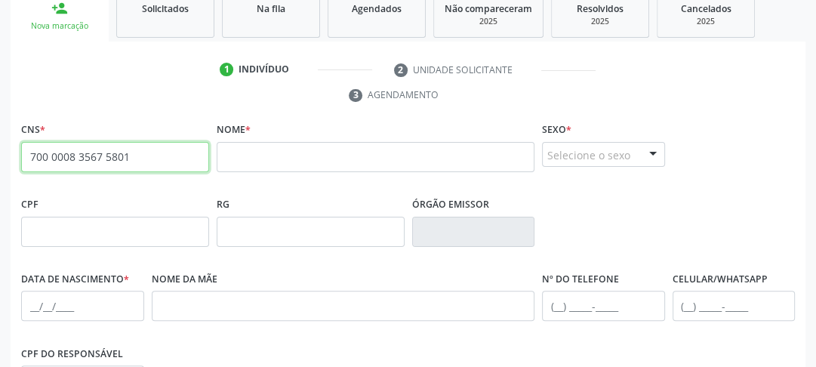
drag, startPoint x: 145, startPoint y: 155, endPoint x: 0, endPoint y: 159, distance: 144.9
click at [0, 159] on div "Acompanhamento Acompanhe a situação das marcações correntes e finalizadas Relat…" at bounding box center [408, 228] width 816 height 761
